Goal: Information Seeking & Learning: Learn about a topic

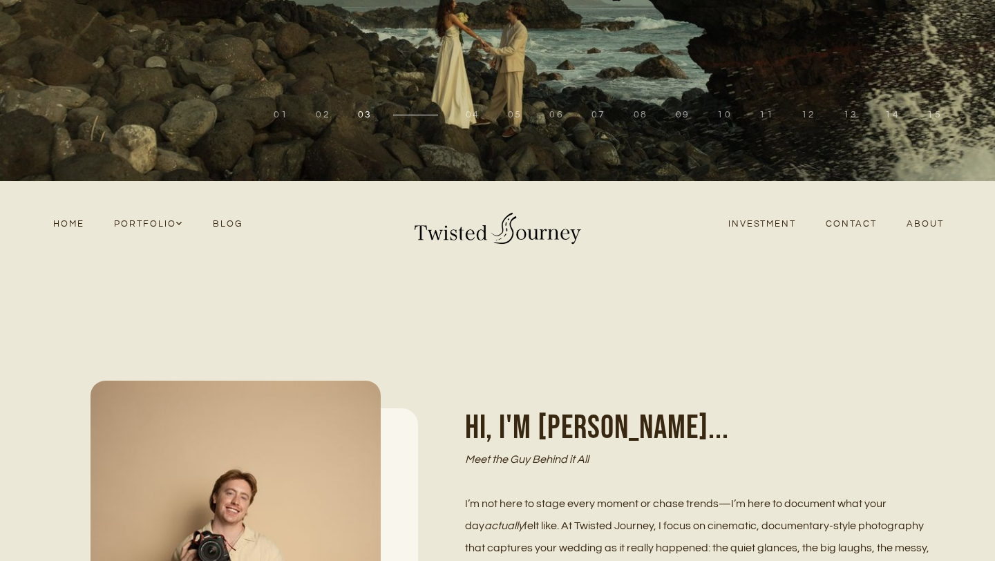
scroll to position [292, 0]
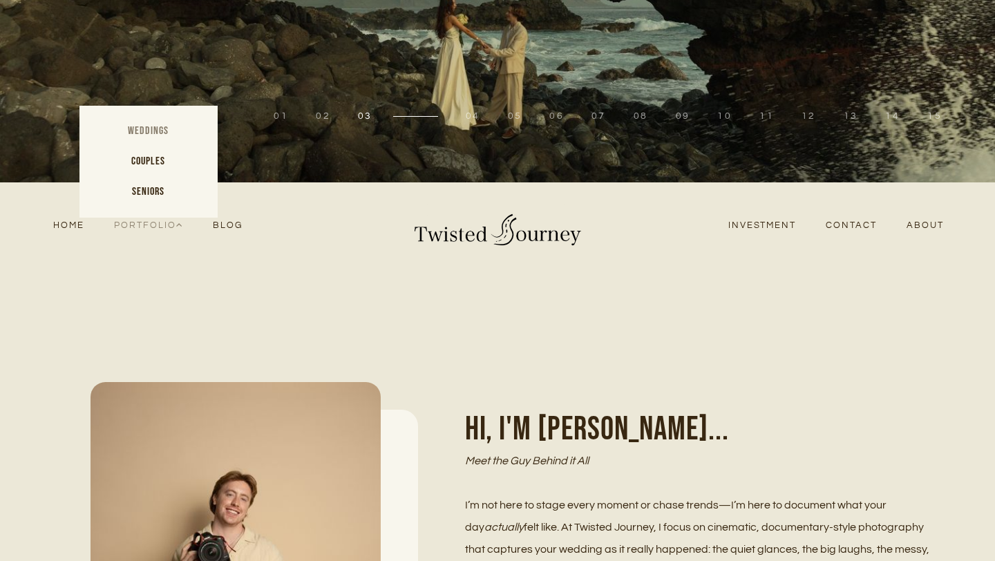
click at [161, 126] on link "Weddings" at bounding box center [148, 131] width 138 height 30
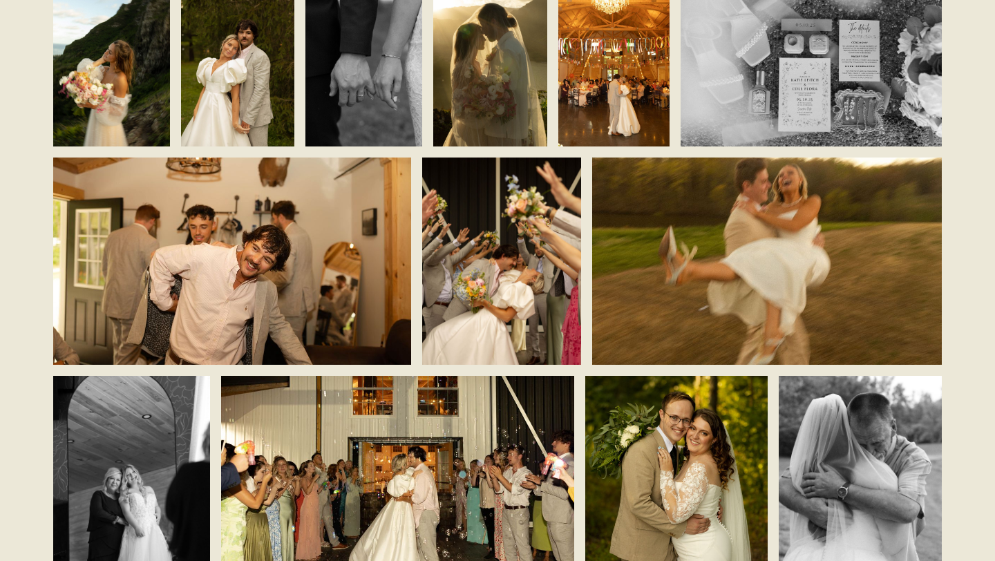
scroll to position [2362, 0]
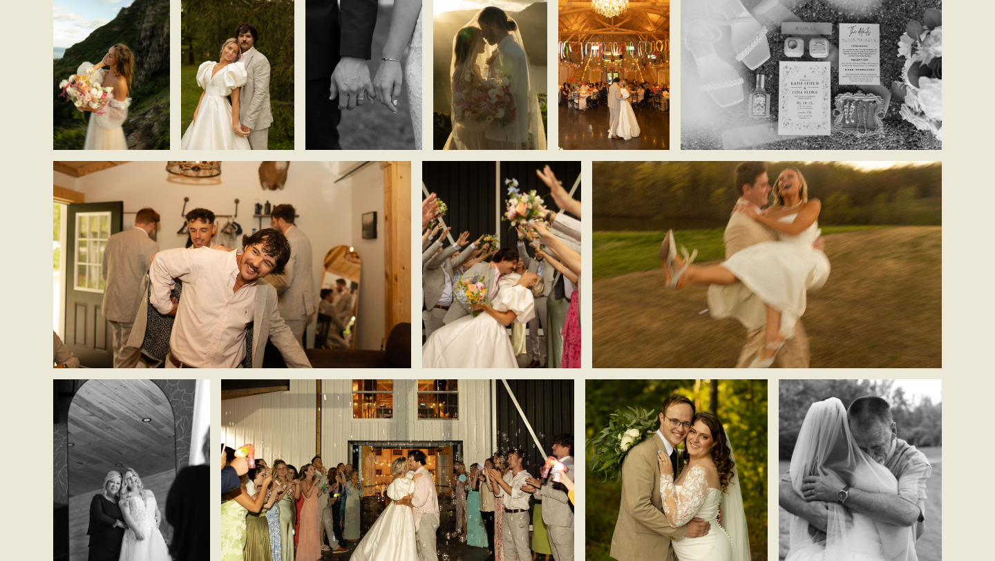
click at [709, 281] on img at bounding box center [767, 264] width 350 height 239
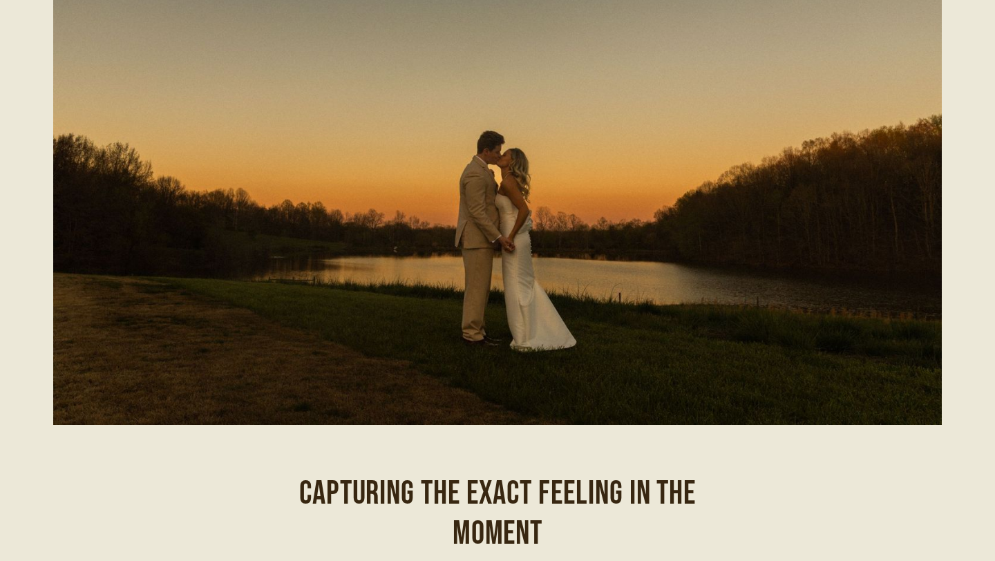
scroll to position [0, 0]
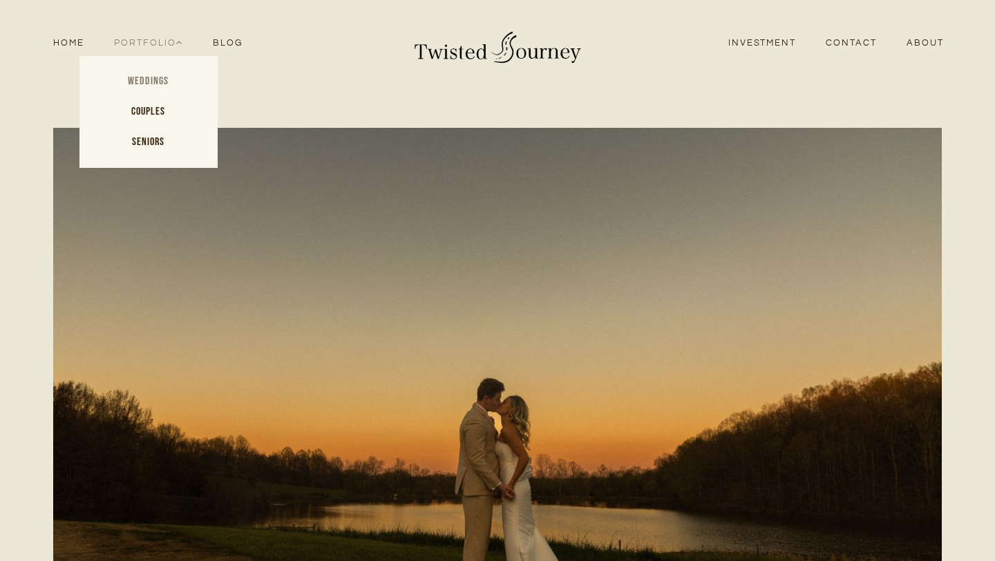
click at [161, 84] on link "Weddings" at bounding box center [148, 81] width 138 height 30
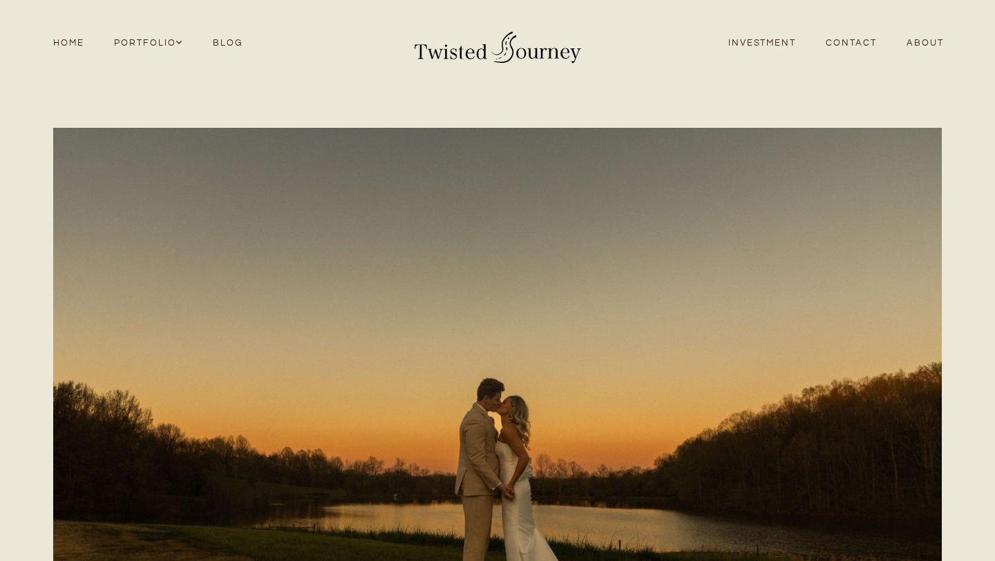
click at [238, 48] on link "Blog" at bounding box center [227, 43] width 59 height 19
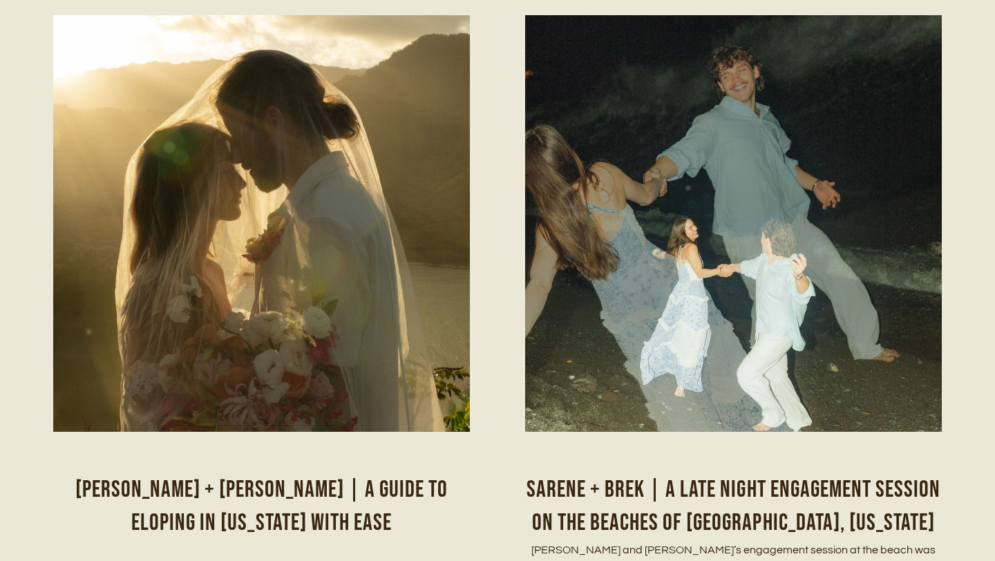
scroll to position [1014, 0]
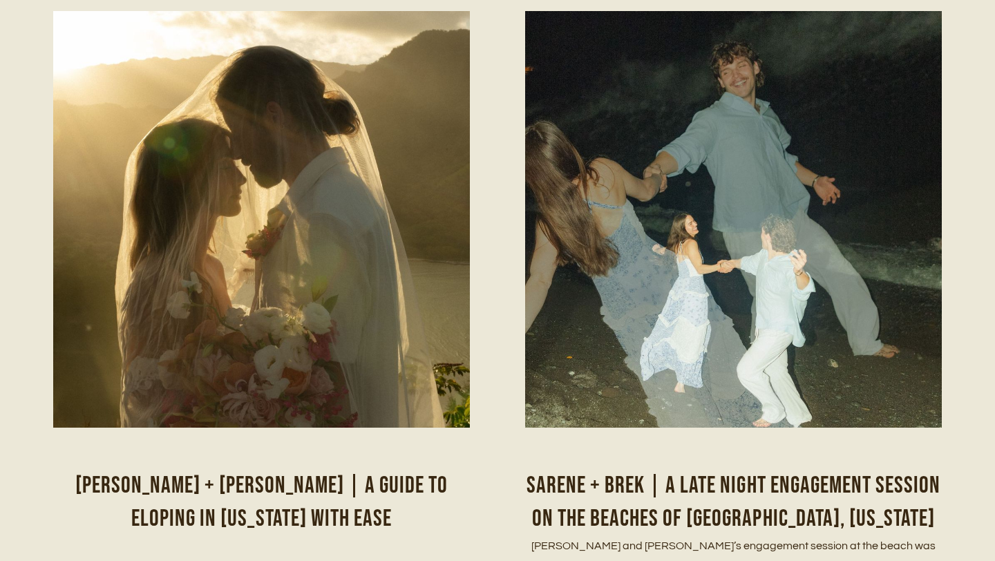
click at [220, 240] on img at bounding box center [261, 249] width 417 height 640
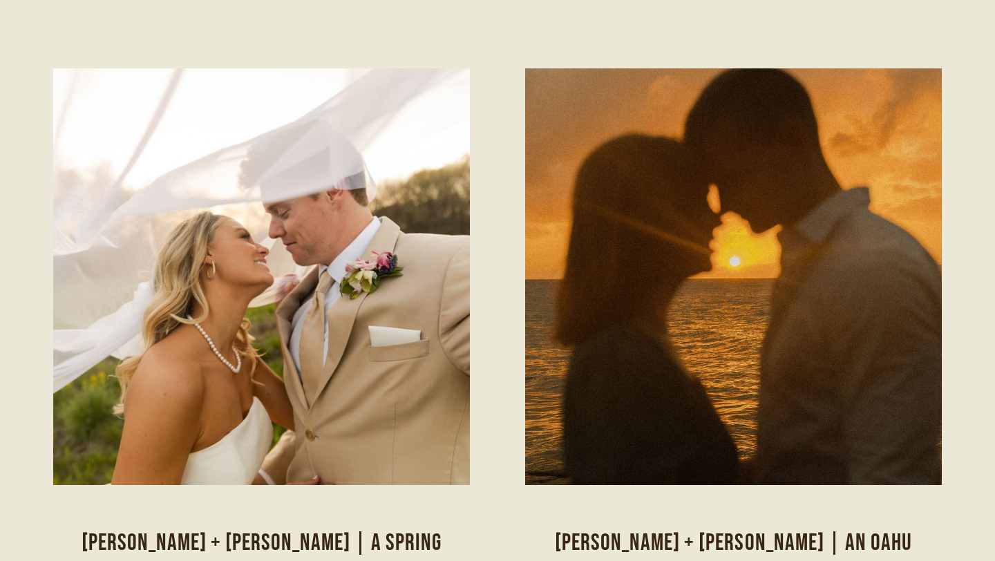
scroll to position [3153, 0]
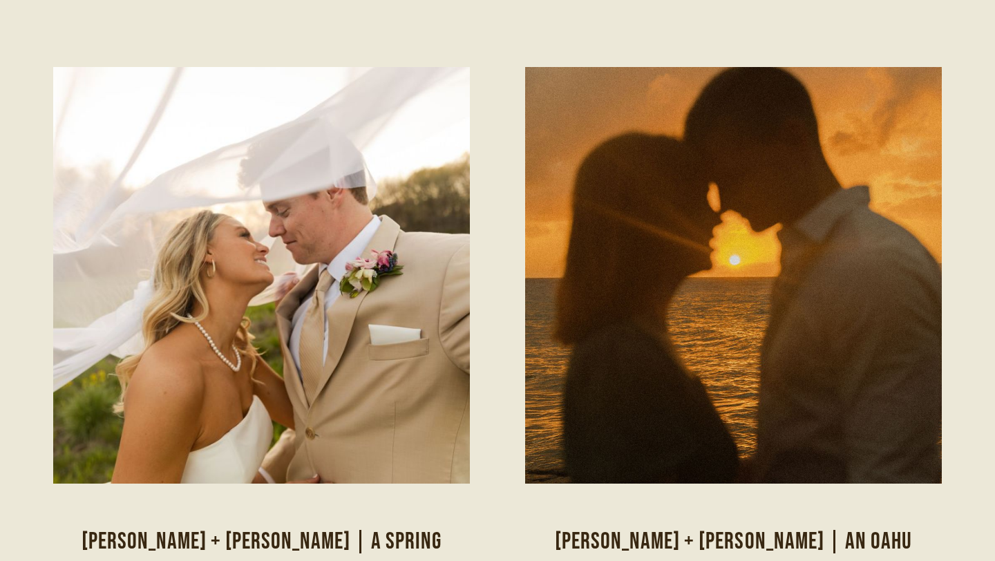
click at [370, 223] on img at bounding box center [237, 275] width 625 height 417
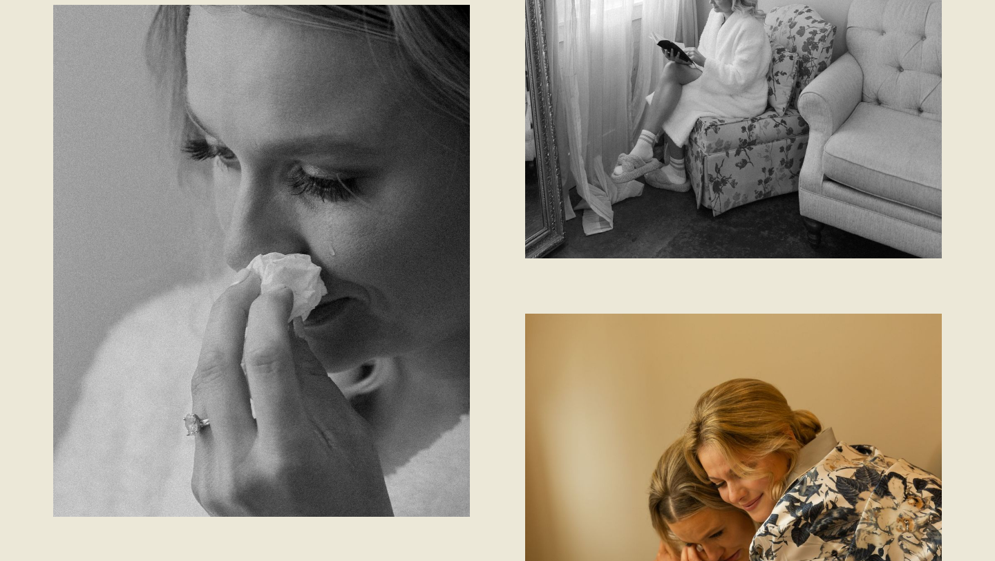
scroll to position [3811, 0]
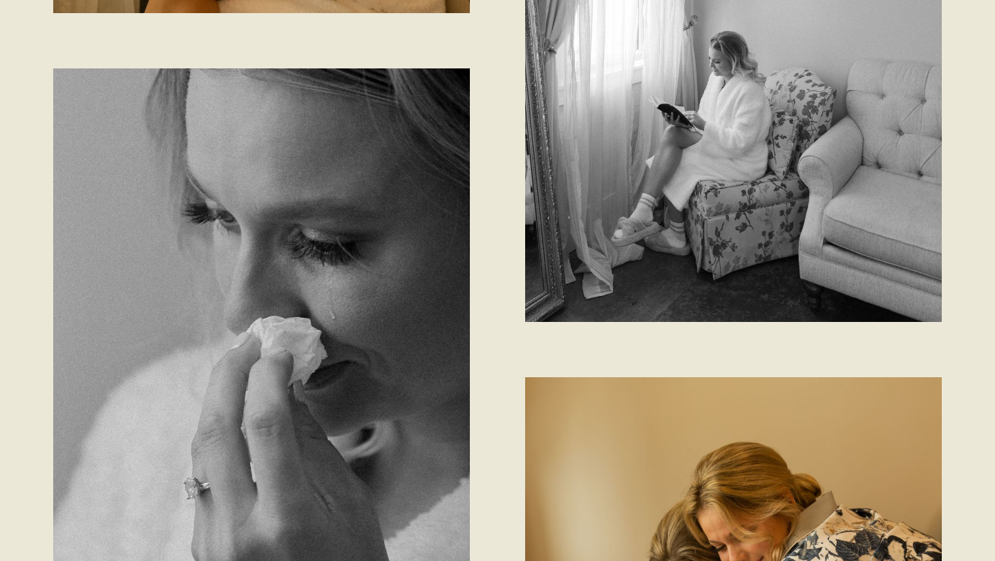
drag, startPoint x: 434, startPoint y: 298, endPoint x: 434, endPoint y: 560, distance: 261.9
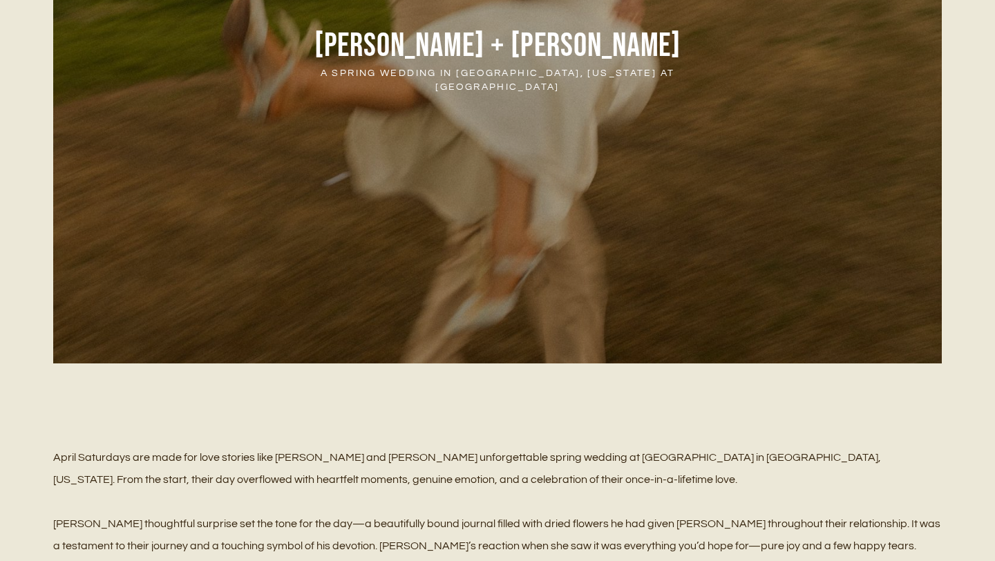
scroll to position [0, 0]
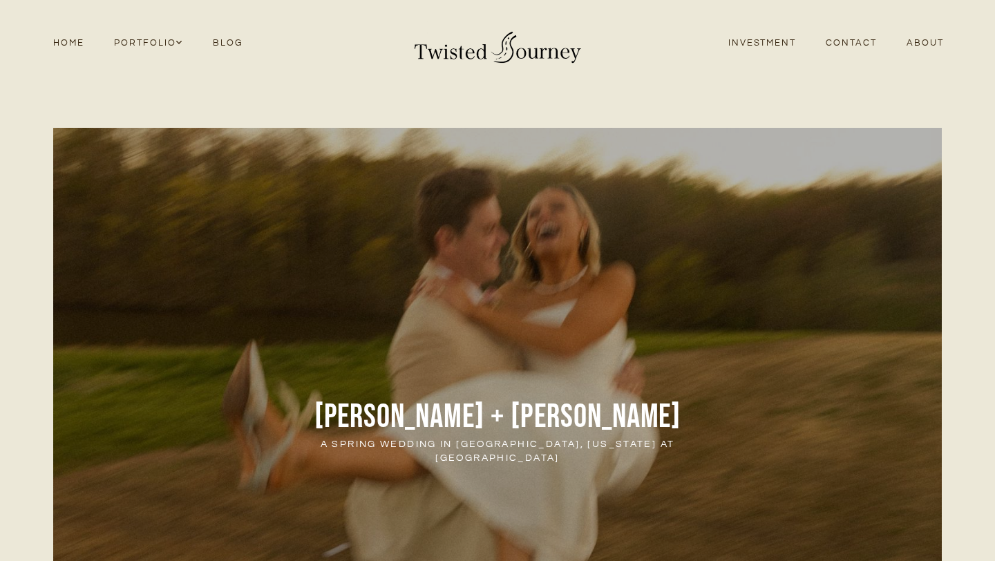
click at [750, 44] on link "Investment" at bounding box center [762, 43] width 98 height 19
